Goal: Task Accomplishment & Management: Use online tool/utility

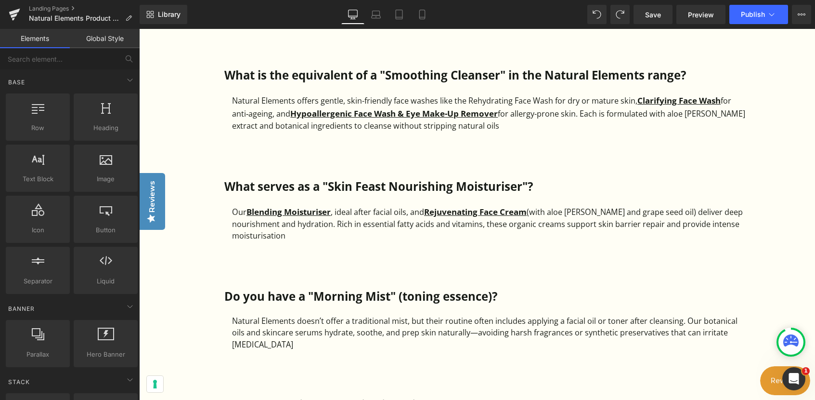
scroll to position [1107, 0]
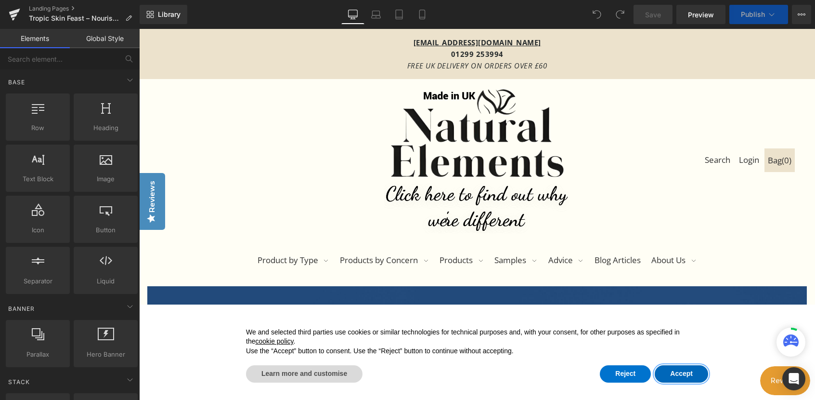
click at [674, 372] on button "Accept" at bounding box center [681, 373] width 53 height 17
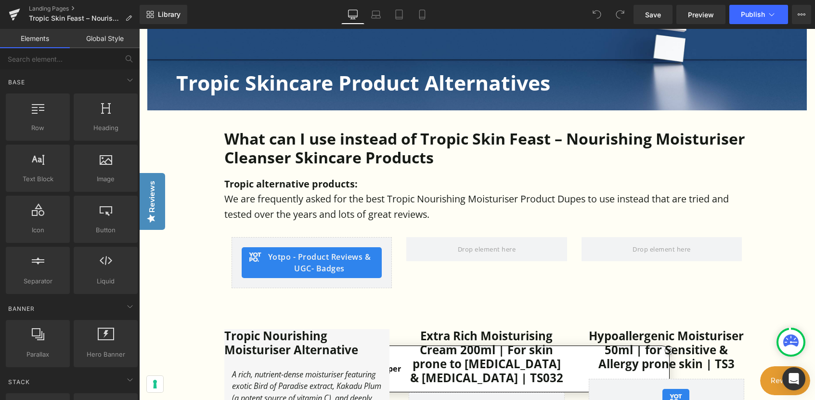
scroll to position [433, 0]
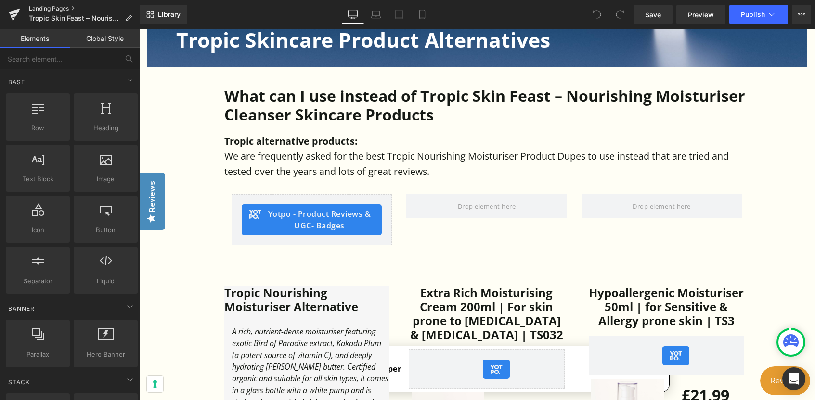
click at [50, 12] on link "Landing Pages" at bounding box center [84, 9] width 111 height 8
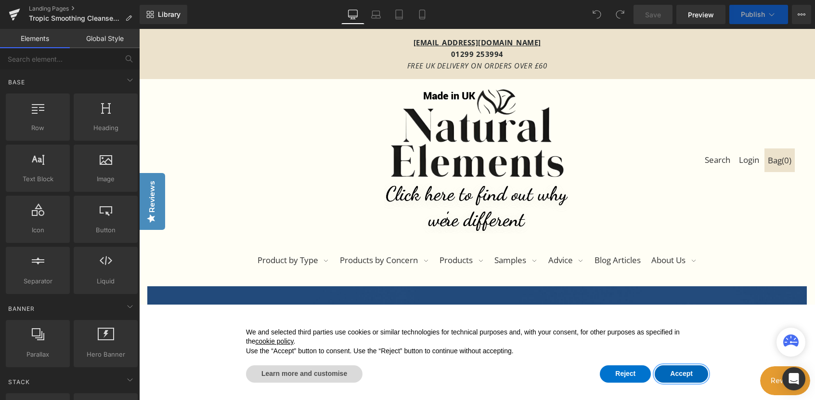
click at [680, 371] on button "Accept" at bounding box center [681, 373] width 53 height 17
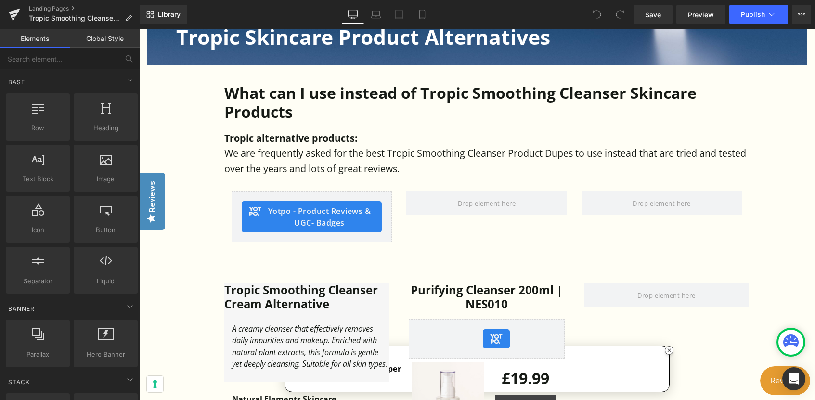
scroll to position [433, 0]
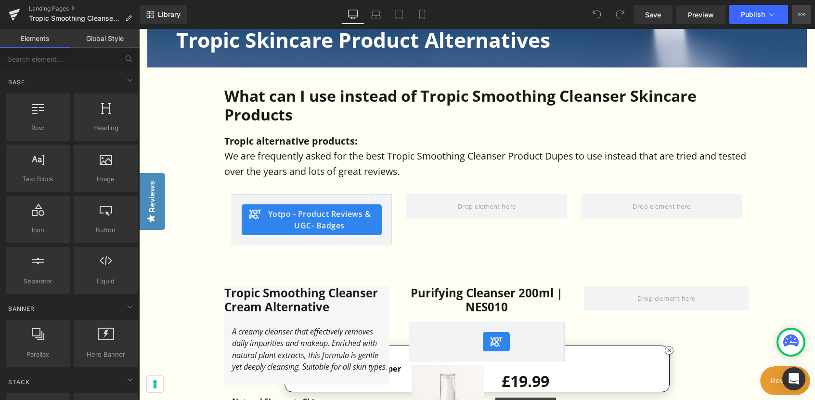
click at [804, 20] on button "View Live Page View with current Template Save Template to Library Schedule Pub…" at bounding box center [801, 14] width 19 height 19
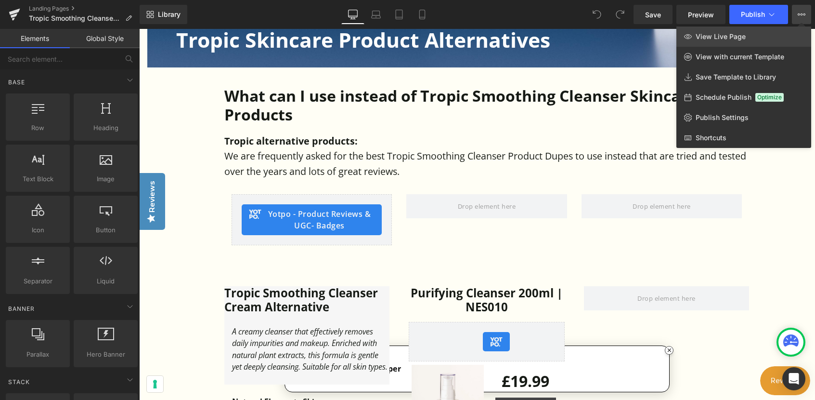
click at [720, 39] on span "View Live Page" at bounding box center [721, 36] width 50 height 9
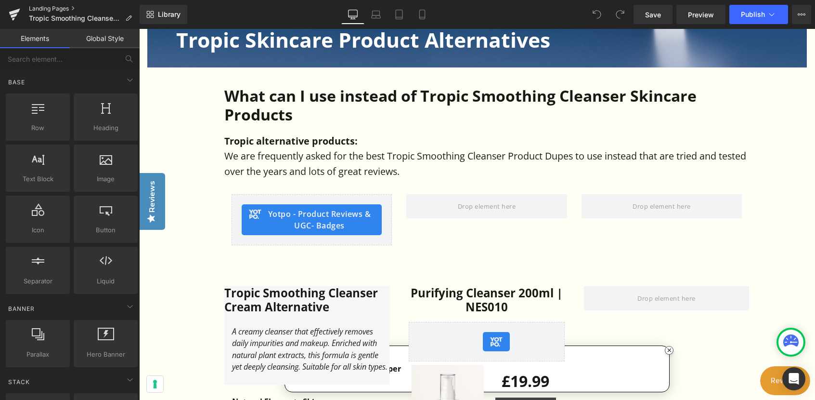
click at [54, 8] on link "Landing Pages" at bounding box center [84, 9] width 111 height 8
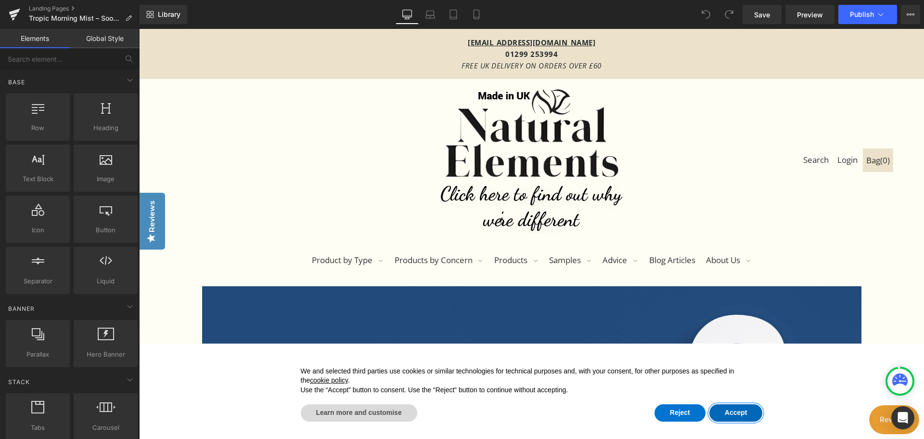
click at [723, 409] on button "Accept" at bounding box center [736, 412] width 53 height 17
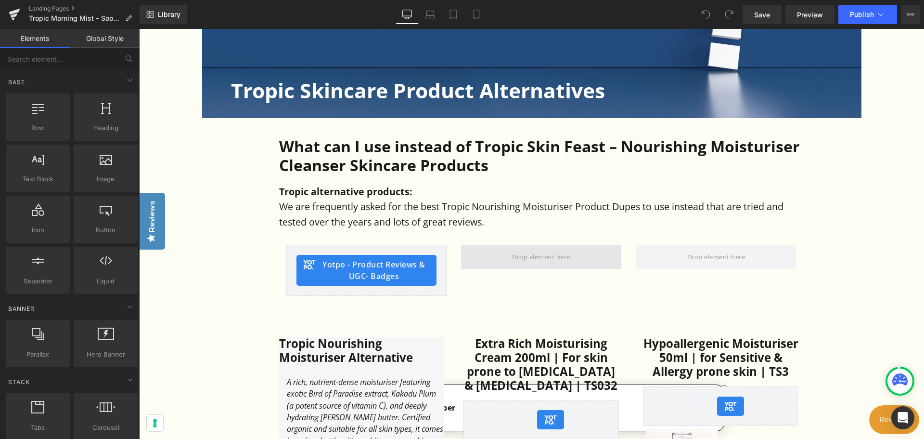
scroll to position [385, 0]
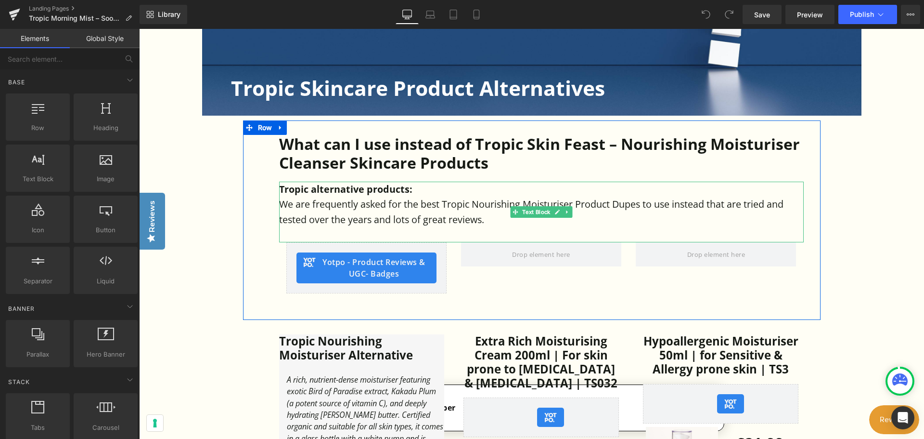
click at [561, 177] on div at bounding box center [541, 177] width 525 height 10
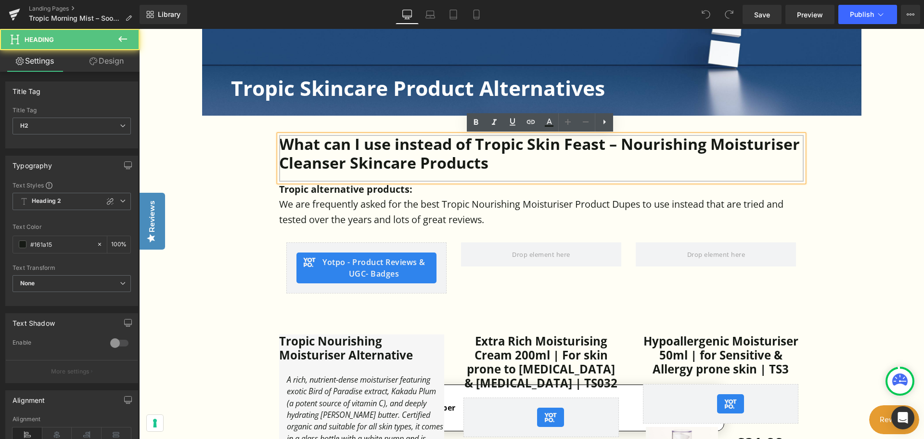
click at [530, 144] on h2 "What can I use instead of Tropic Skin Feast – Nourishing Moisturiser Cleanser S…" at bounding box center [541, 153] width 525 height 37
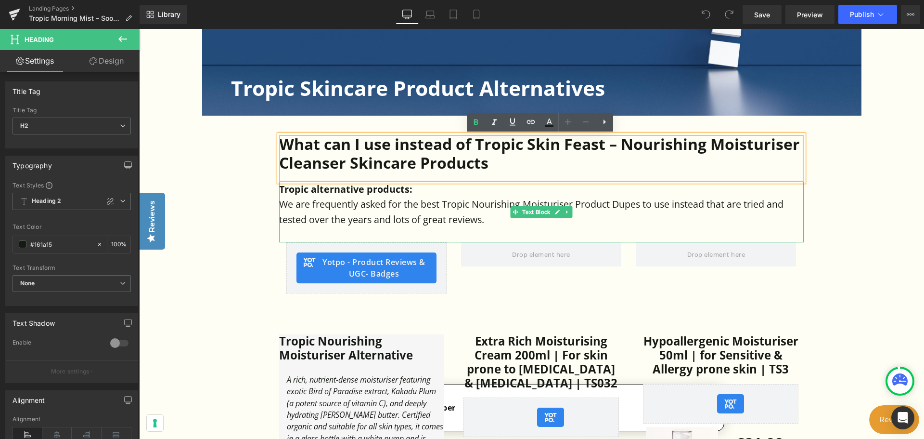
paste div
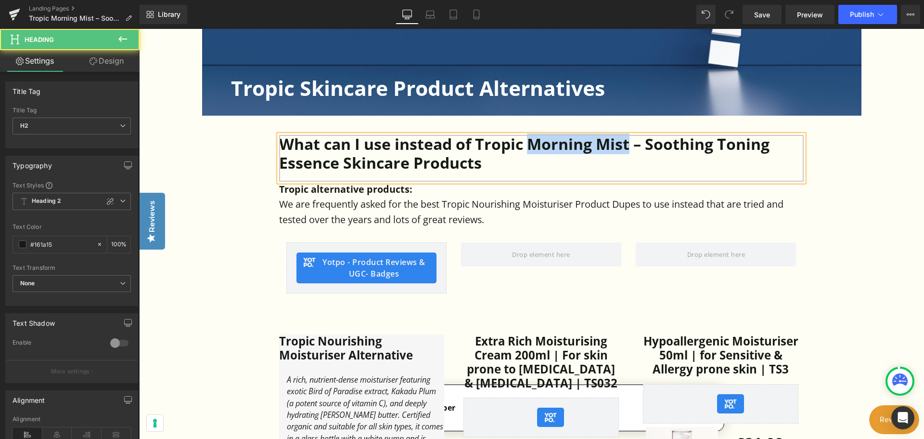
drag, startPoint x: 529, startPoint y: 143, endPoint x: 630, endPoint y: 142, distance: 101.1
click at [630, 142] on h2 "What can I use instead of Tropic Morning Mist – Soothing Toning Essence Skincar…" at bounding box center [541, 153] width 525 height 37
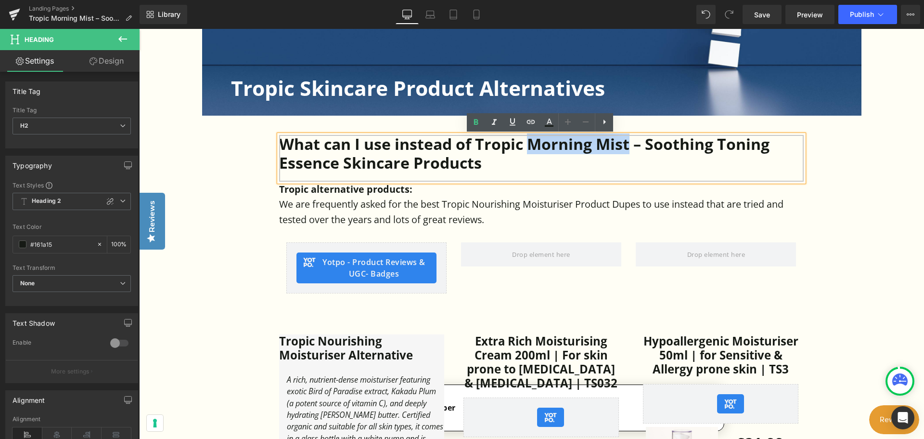
copy h2 "Morning Mist"
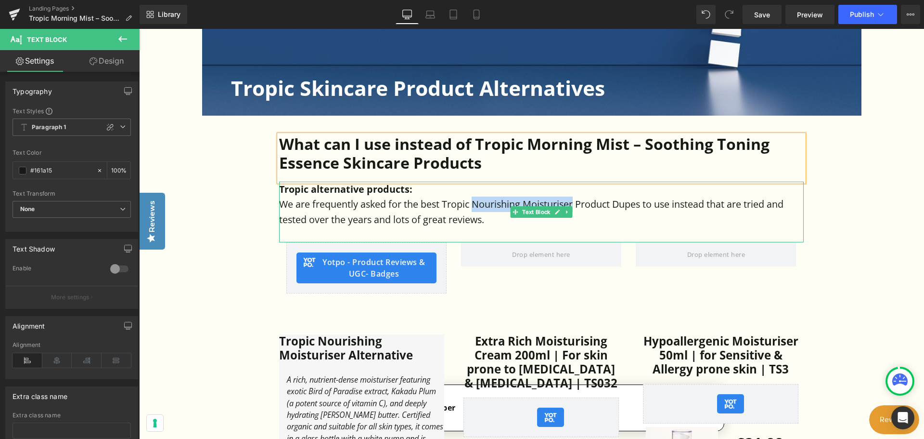
drag, startPoint x: 473, startPoint y: 203, endPoint x: 575, endPoint y: 206, distance: 101.6
click at [575, 206] on p "We are frequently asked for the best Tropic Nourishing Moisturiser Product Dupe…" at bounding box center [541, 211] width 525 height 30
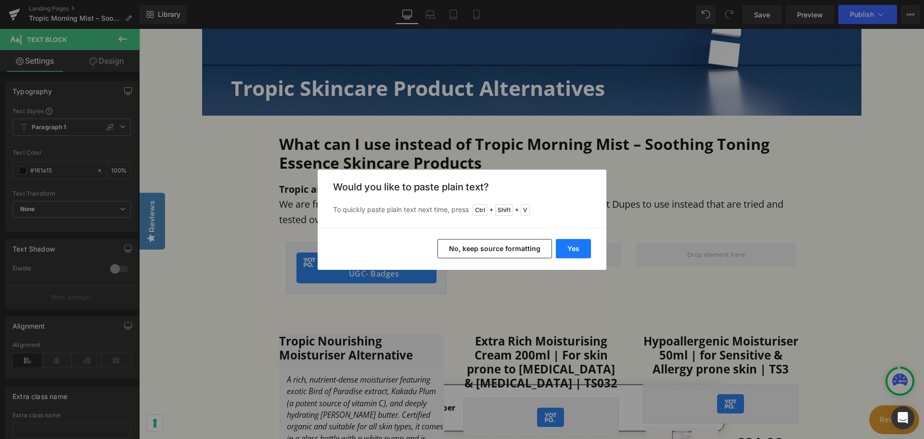
click at [580, 254] on button "Yes" at bounding box center [573, 248] width 35 height 19
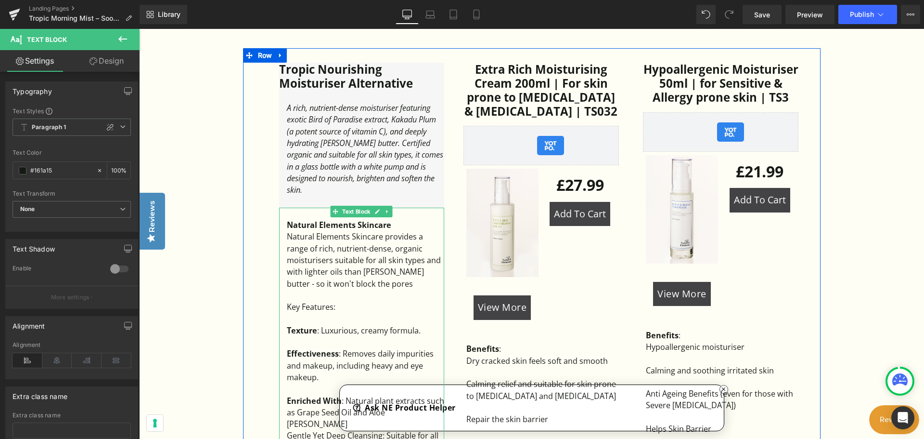
scroll to position [626, 0]
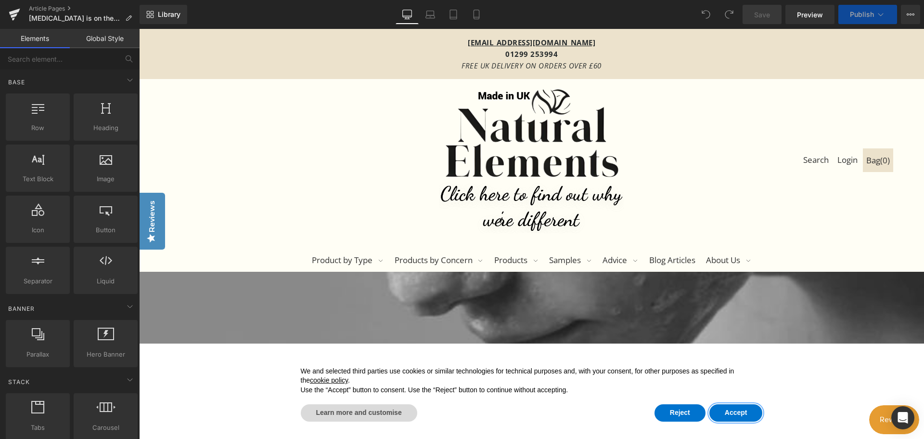
click at [727, 415] on button "Accept" at bounding box center [736, 412] width 53 height 17
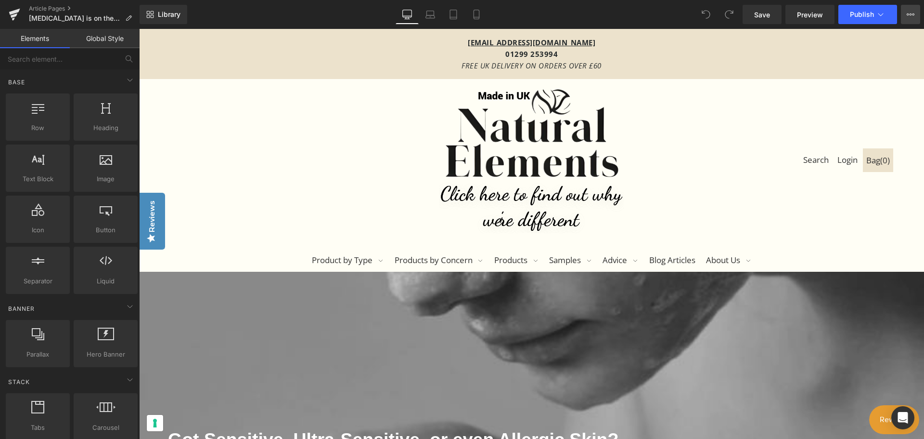
click at [910, 16] on icon at bounding box center [911, 15] width 8 height 8
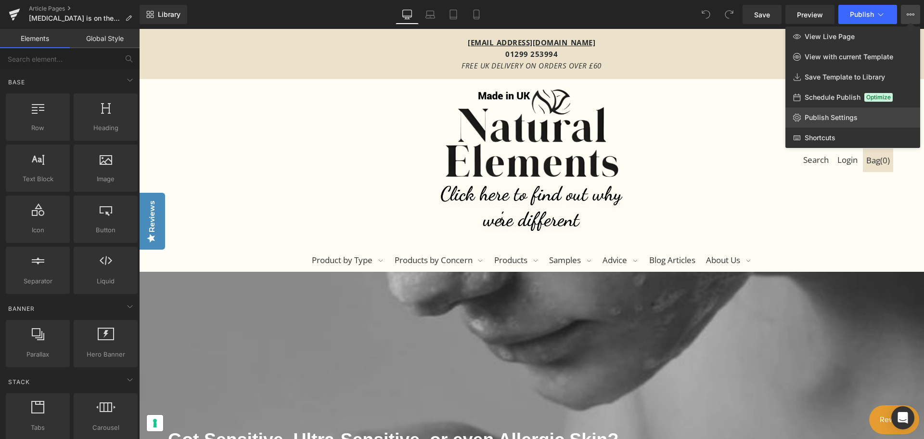
click at [821, 118] on span "Publish Settings" at bounding box center [831, 117] width 53 height 9
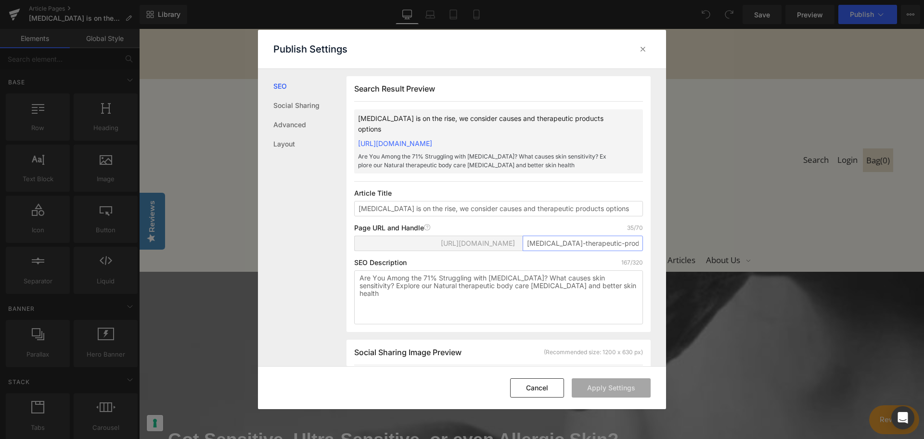
scroll to position [0, 4]
drag, startPoint x: 612, startPoint y: 251, endPoint x: 658, endPoint y: 252, distance: 45.7
click at [659, 250] on div "Search Result Preview Sensitive Skin is on the rise, we consider causes and the…" at bounding box center [507, 217] width 320 height 297
click at [577, 251] on input "[MEDICAL_DATA]-therapeutic-products" at bounding box center [583, 242] width 120 height 15
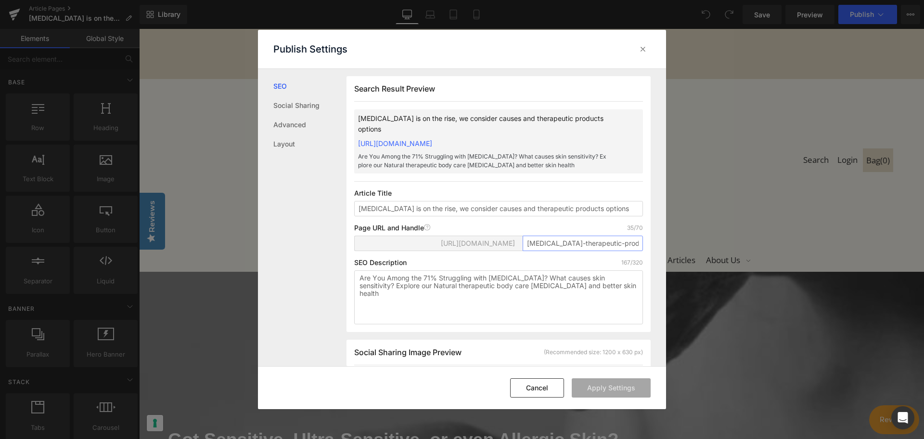
drag, startPoint x: 544, startPoint y: 252, endPoint x: 493, endPoint y: 253, distance: 50.6
click at [493, 253] on div "https://natural-elements-uk.myshopify.com/blogs/default-blog/ sensitive-skin-th…" at bounding box center [498, 246] width 289 height 23
click at [644, 52] on icon at bounding box center [643, 49] width 10 height 10
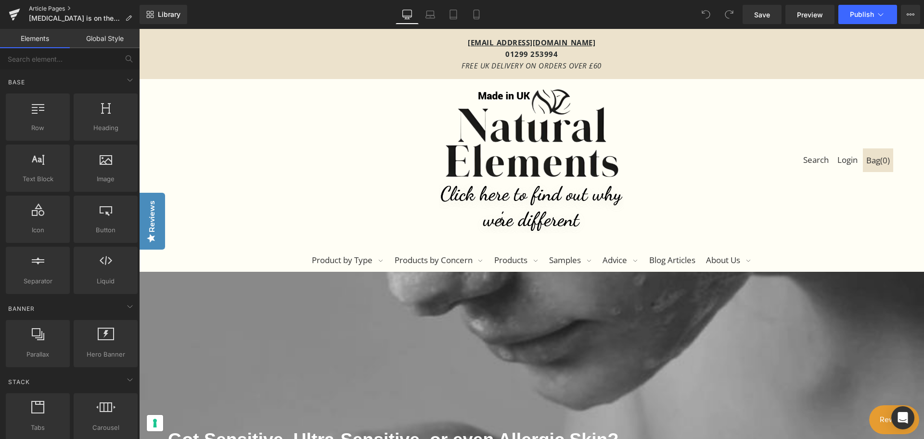
click at [52, 7] on link "Article Pages" at bounding box center [84, 9] width 111 height 8
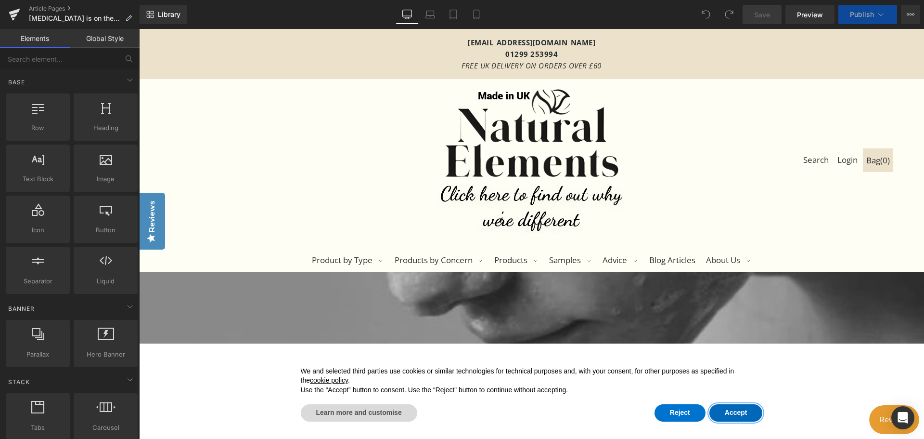
click at [728, 415] on button "Accept" at bounding box center [736, 412] width 53 height 17
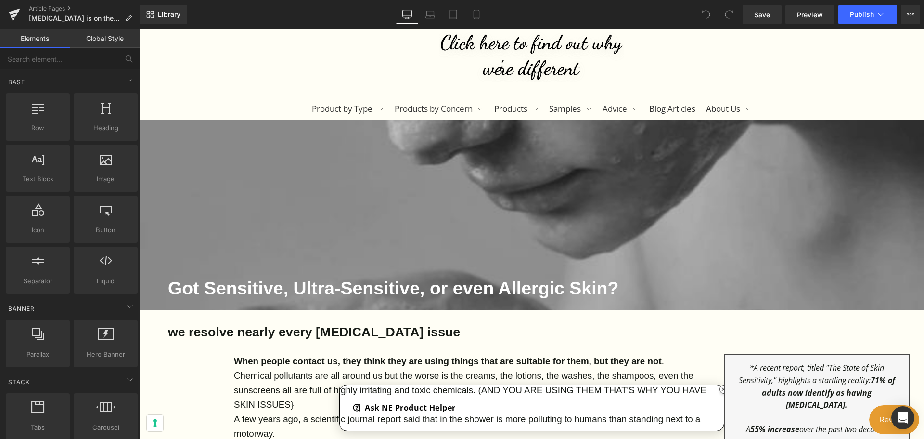
scroll to position [144, 0]
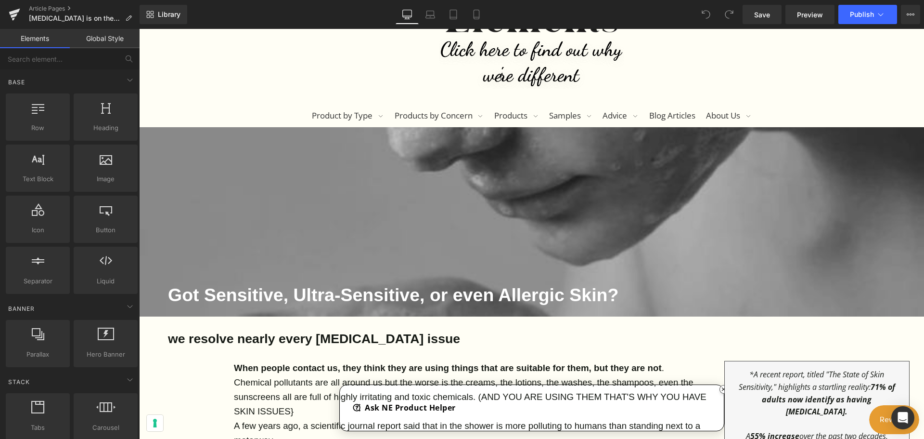
click at [772, 57] on div "Search Login Bag ( 0 ) Product by Type #icon--dropdown-arrow.stroke:hover g { s…" at bounding box center [532, 31] width 770 height 193
click at [881, 13] on icon at bounding box center [881, 15] width 10 height 10
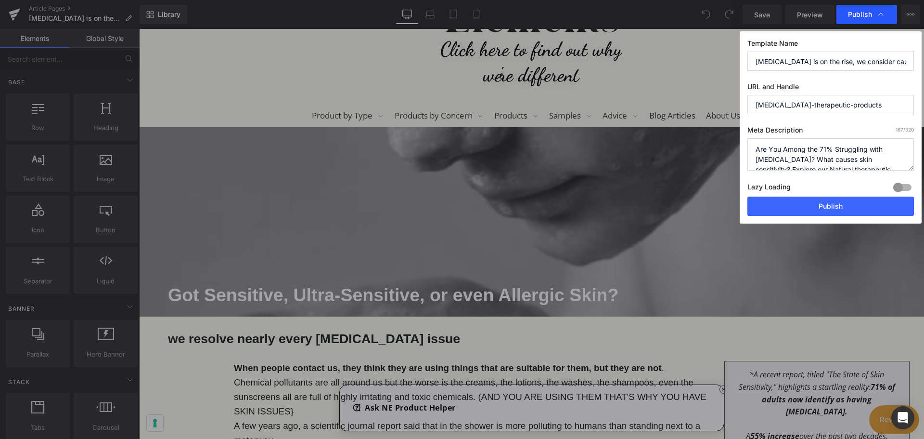
click at [863, 15] on span "Publish" at bounding box center [860, 14] width 24 height 9
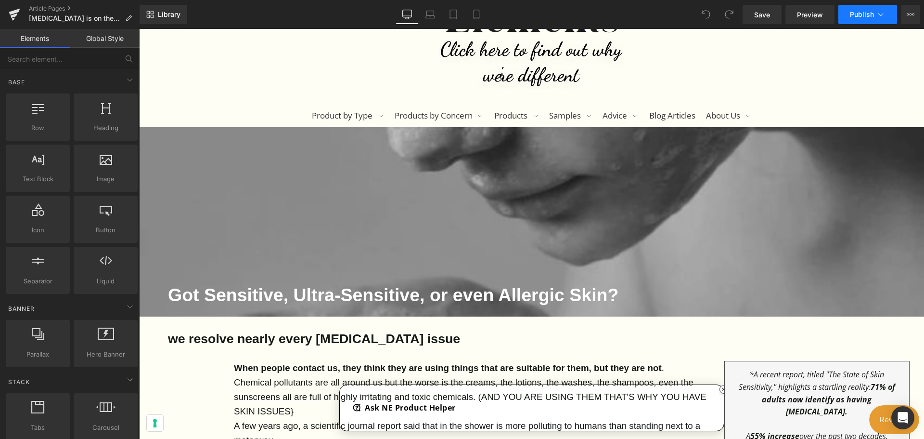
click at [884, 14] on icon at bounding box center [881, 15] width 10 height 10
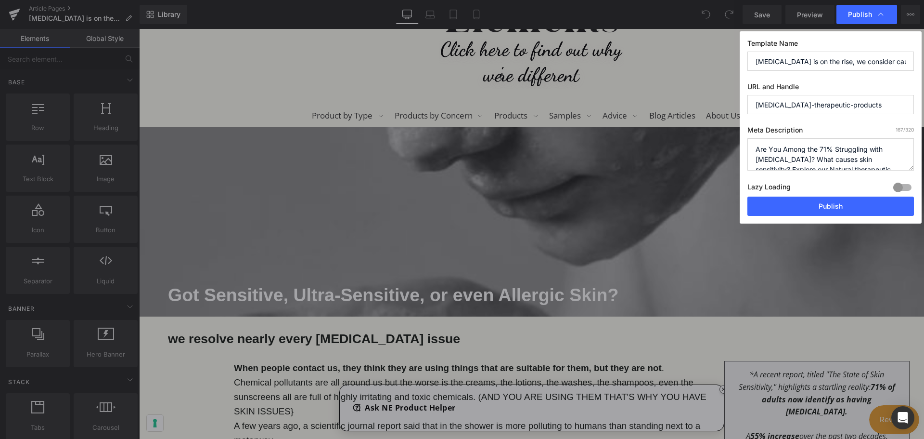
click at [884, 14] on icon at bounding box center [881, 15] width 10 height 10
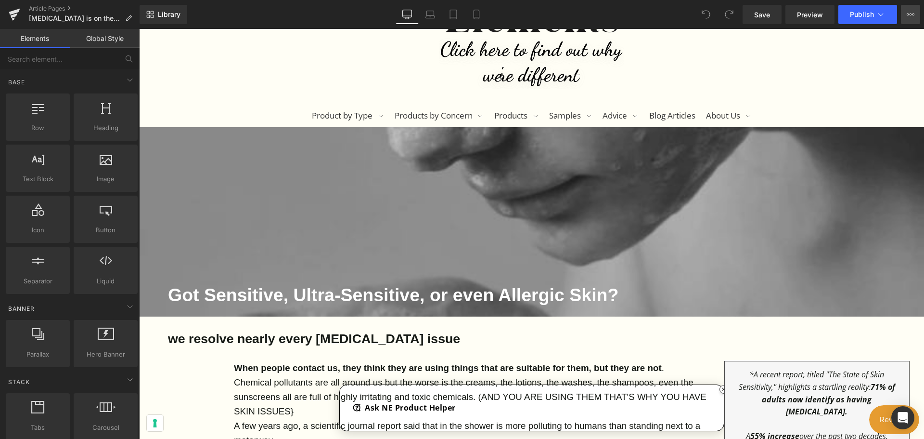
click at [909, 15] on icon at bounding box center [911, 15] width 8 height 8
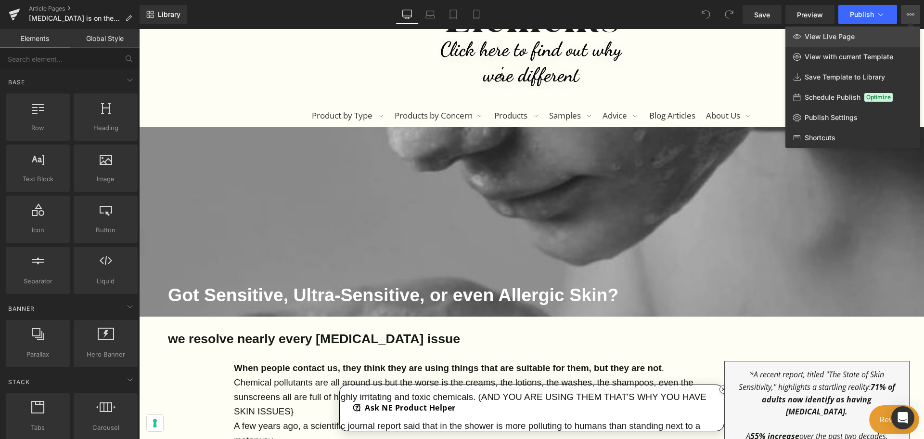
click at [848, 39] on span "View Live Page" at bounding box center [830, 36] width 50 height 9
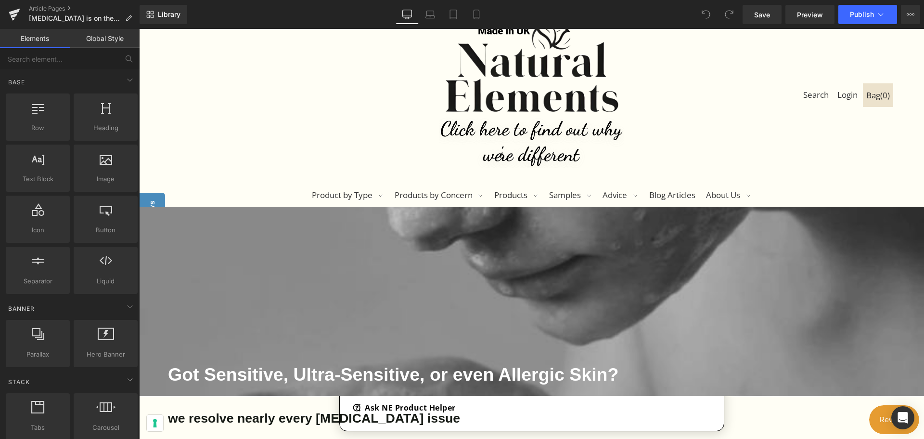
scroll to position [0, 0]
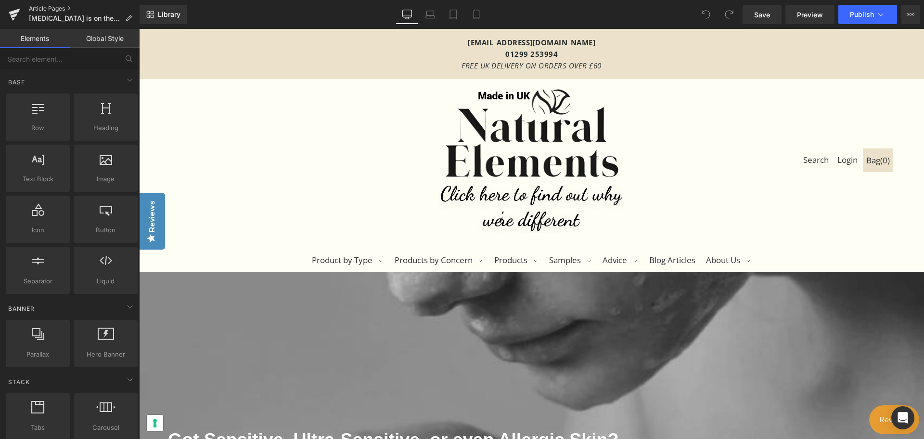
click at [50, 5] on link "Article Pages" at bounding box center [84, 9] width 111 height 8
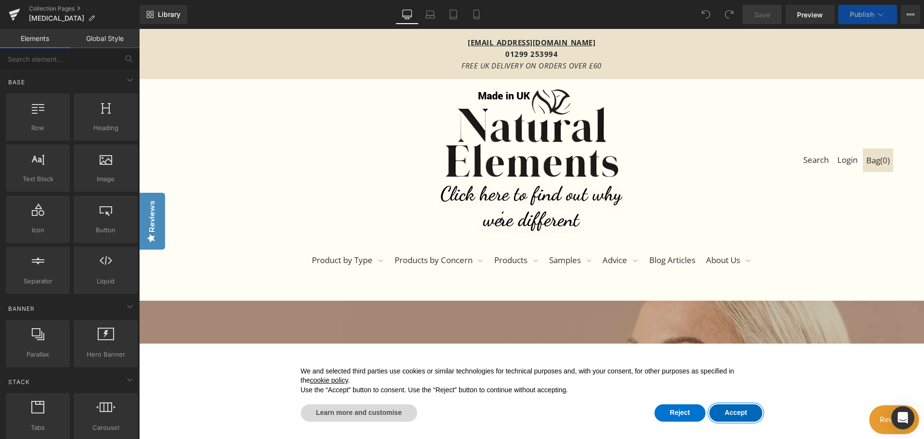
click at [727, 413] on button "Accept" at bounding box center [736, 412] width 53 height 17
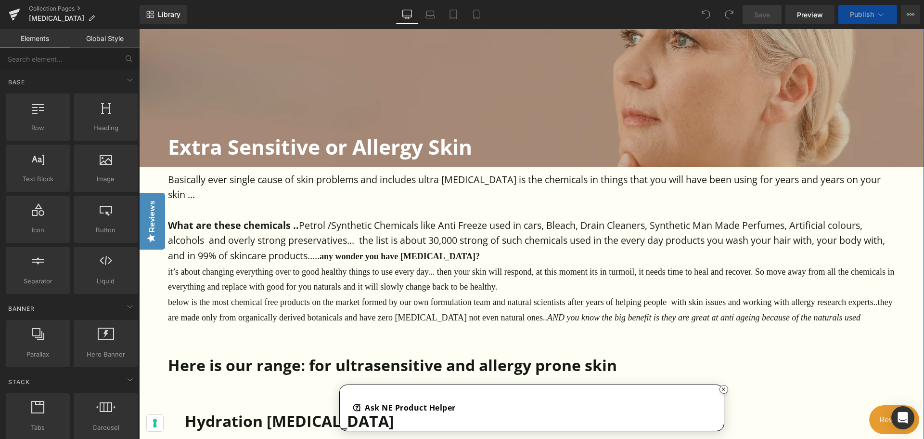
scroll to position [337, 0]
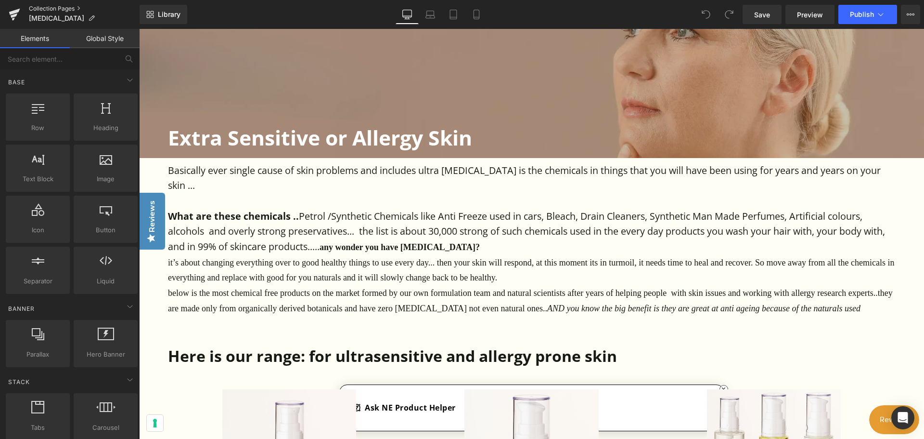
click at [38, 6] on link "Collection Pages" at bounding box center [84, 9] width 111 height 8
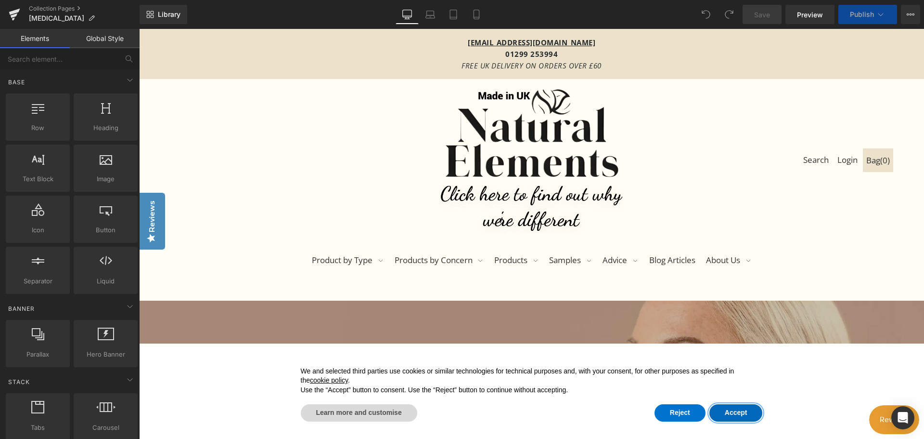
click at [728, 410] on button "Accept" at bounding box center [736, 412] width 53 height 17
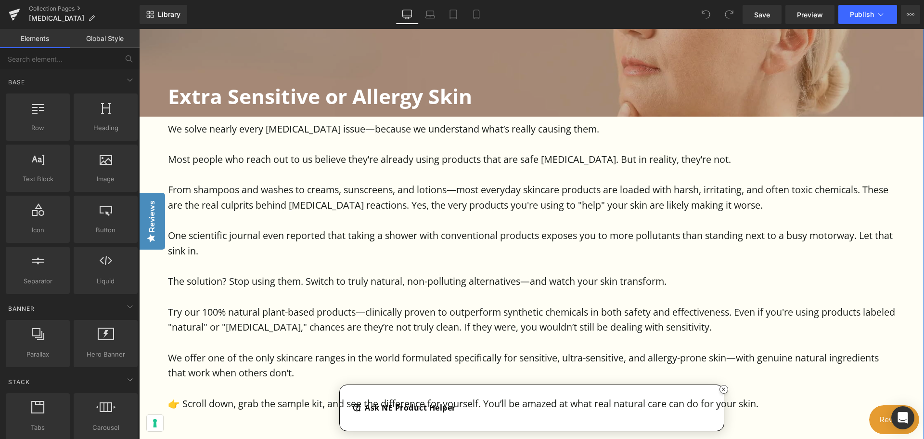
scroll to position [289, 0]
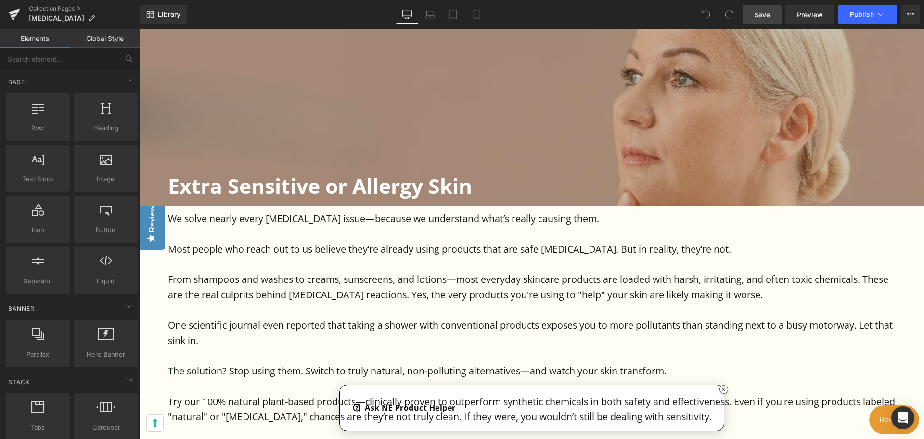
click at [759, 13] on span "Save" at bounding box center [762, 15] width 16 height 10
